Goal: Find specific page/section: Find specific page/section

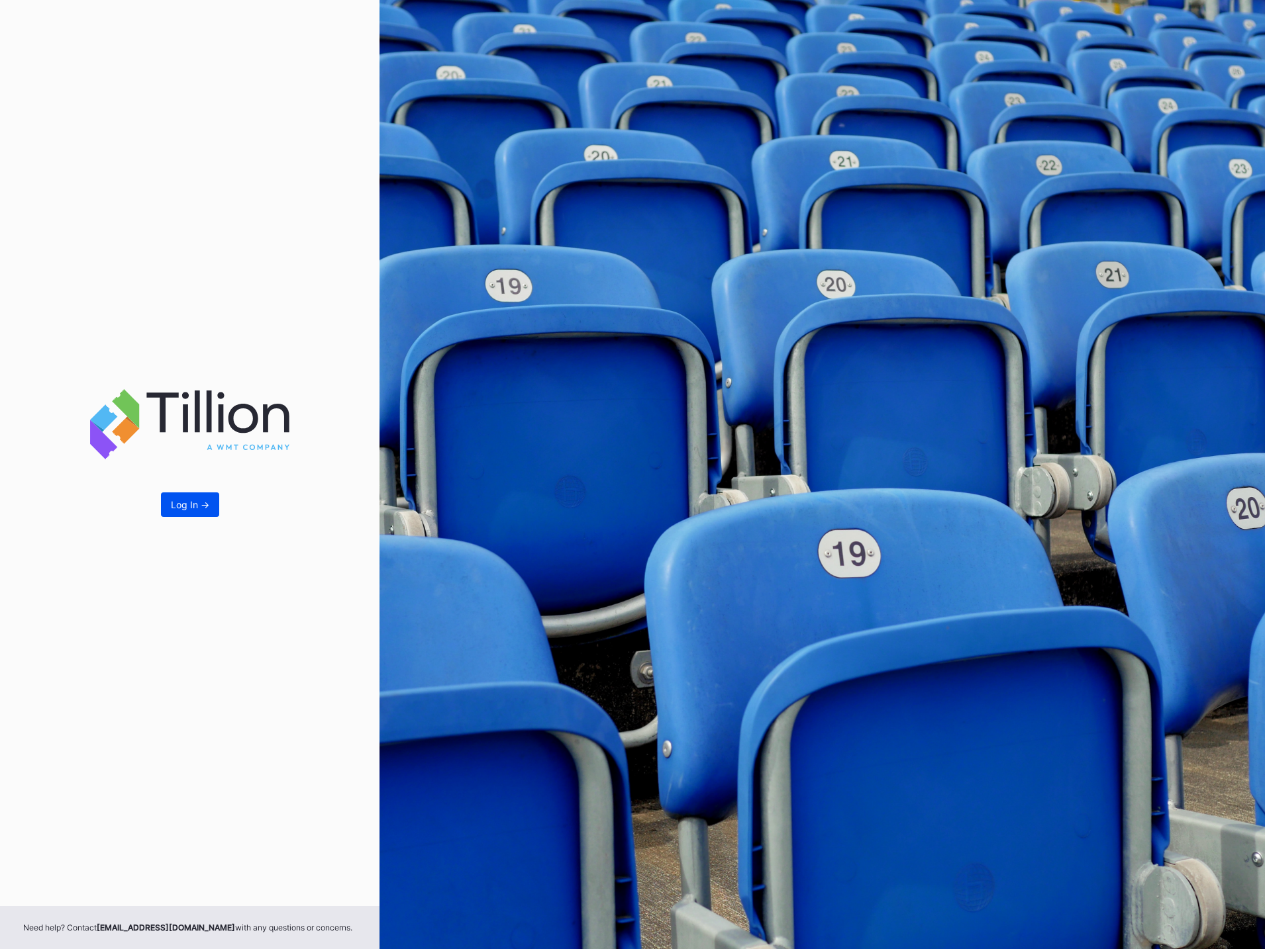
click at [195, 493] on button "Log In ->" at bounding box center [190, 505] width 58 height 24
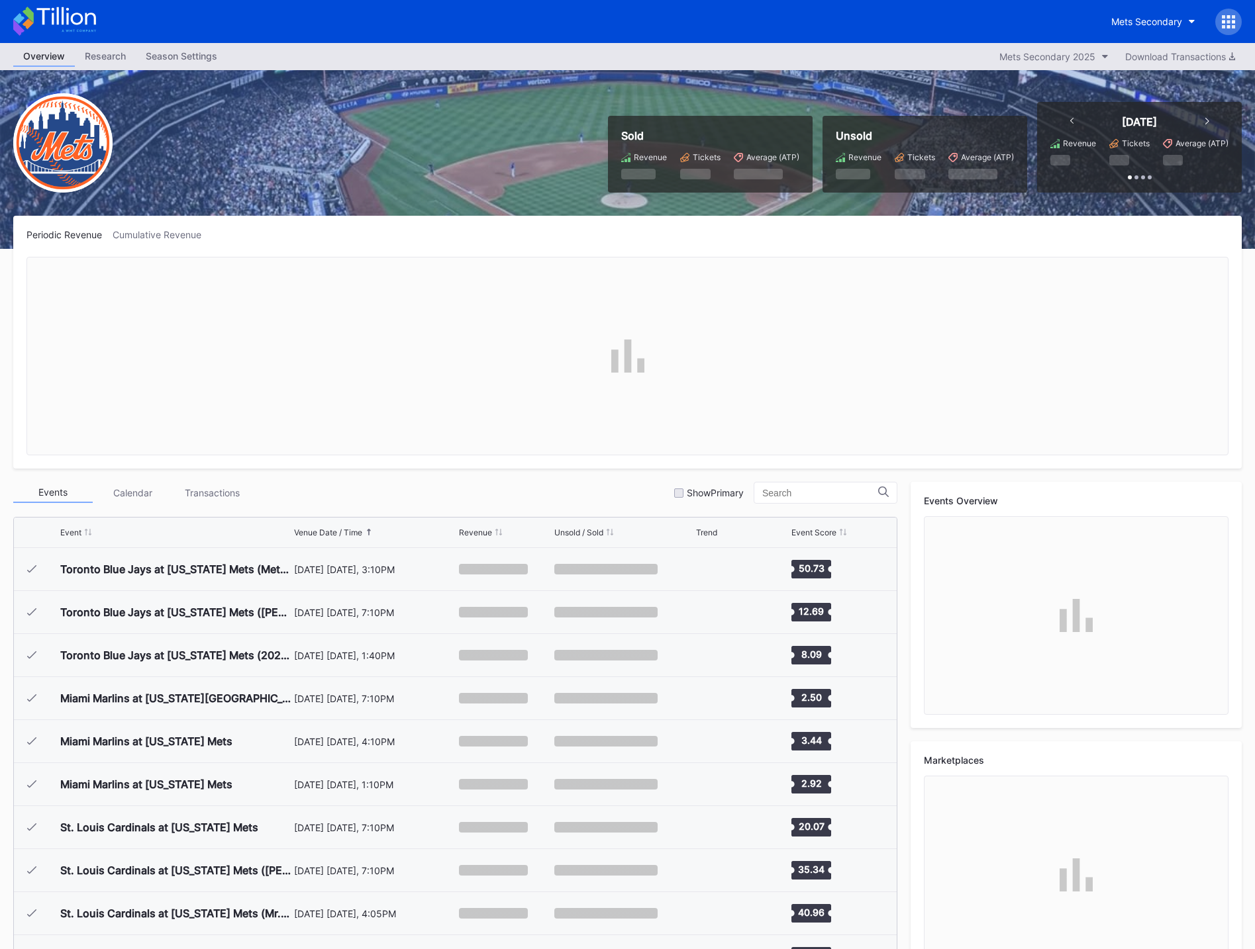
scroll to position [2582, 0]
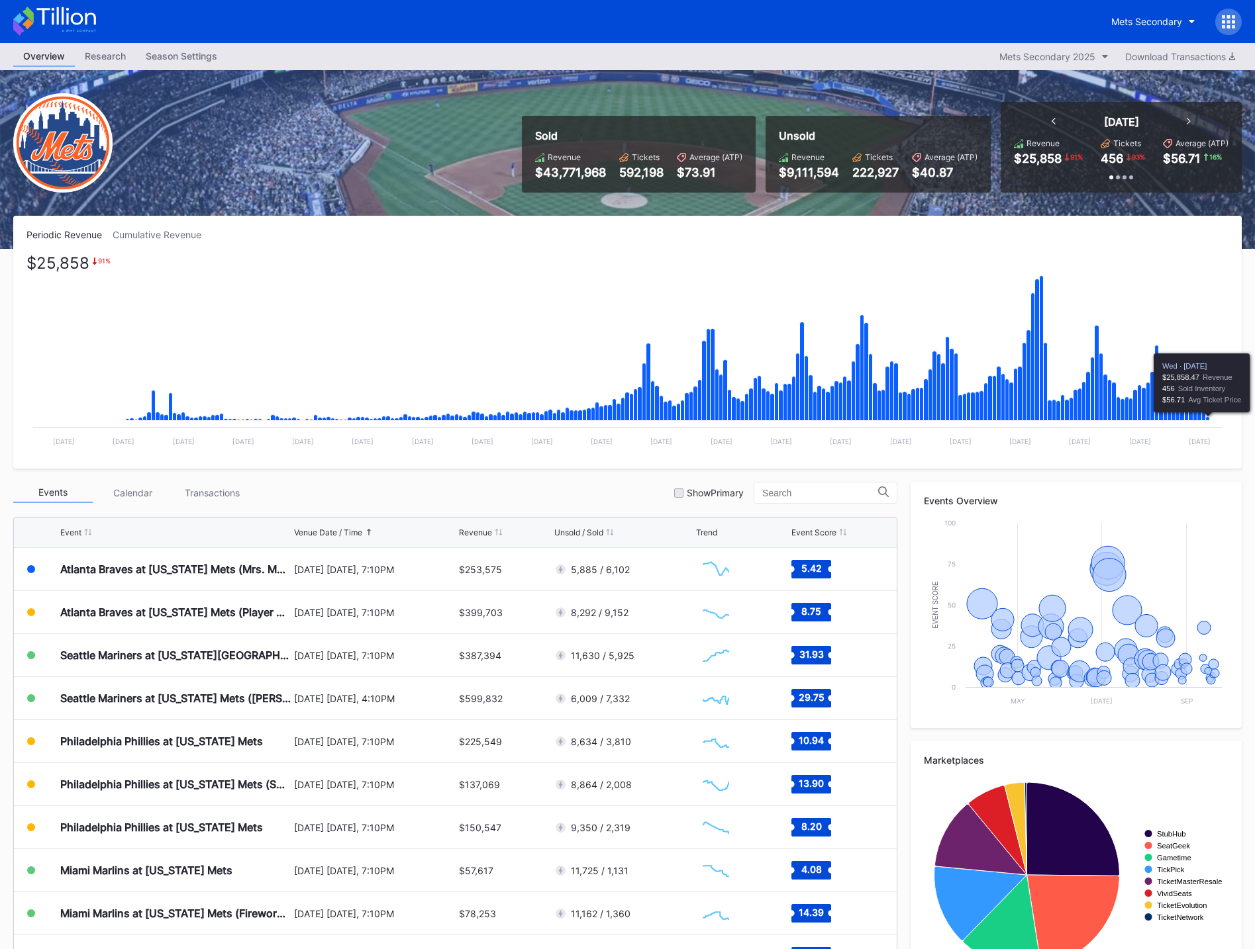
click at [1207, 420] on icon "Chart title" at bounding box center [1208, 419] width 4 height 4
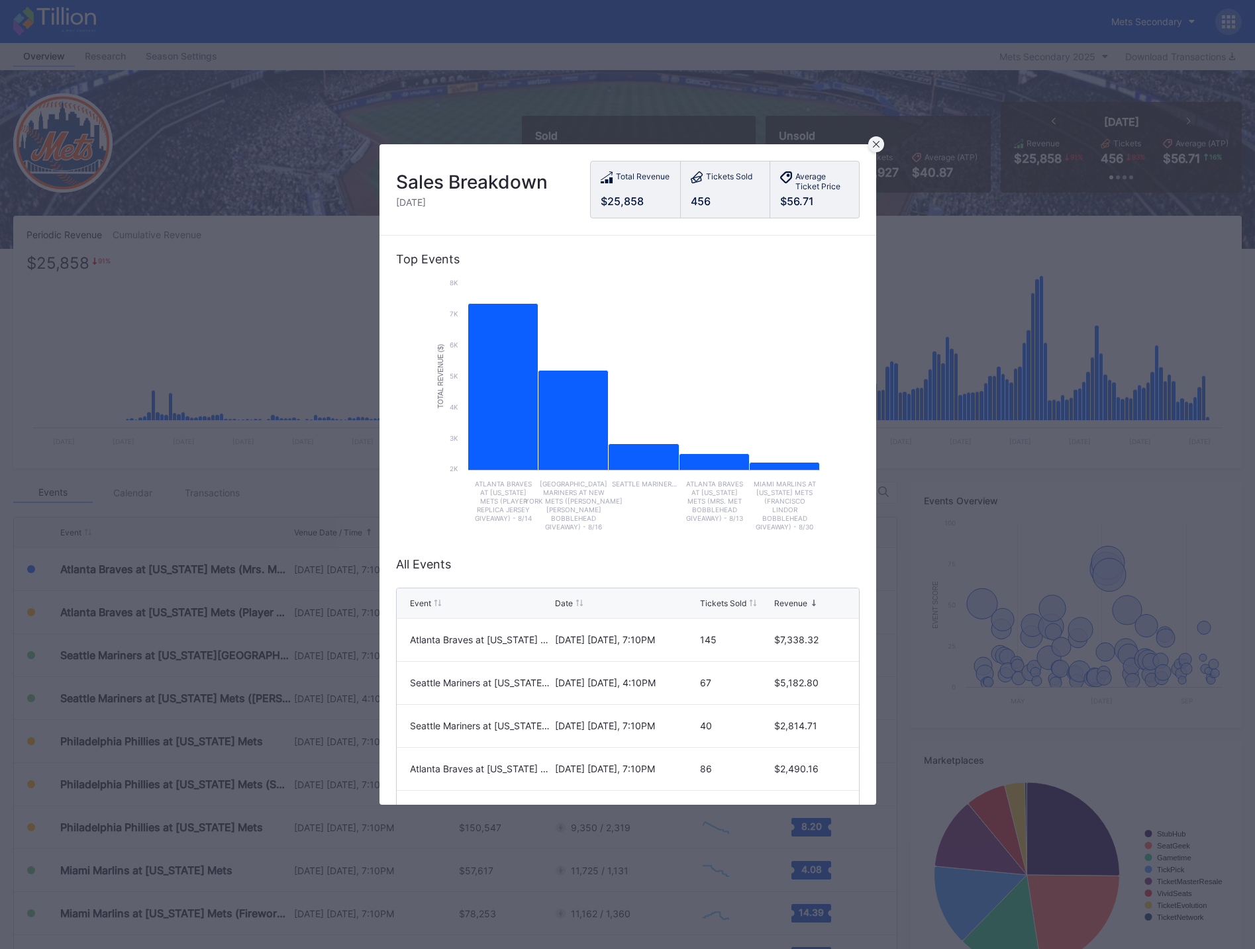
click at [875, 142] on icon at bounding box center [876, 144] width 7 height 7
